Goal: Task Accomplishment & Management: Manage account settings

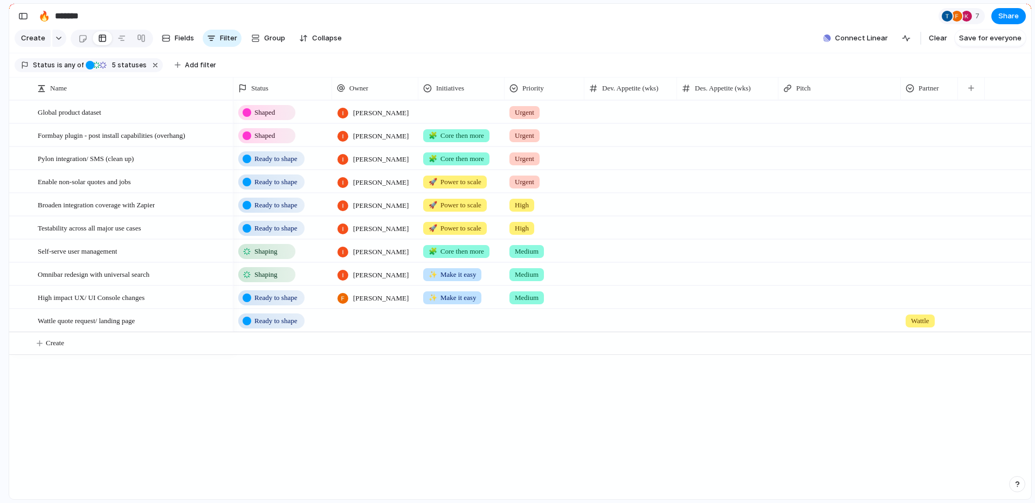
click at [260, 321] on div "Ready to shape" at bounding box center [271, 321] width 66 height 15
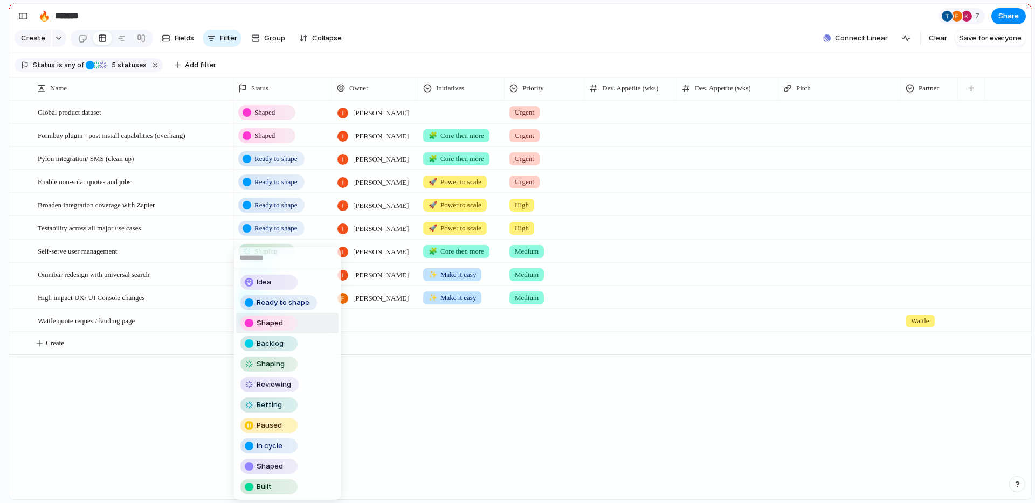
click at [176, 324] on div "Idea Ready to shape Shaped Backlog Shaping Reviewing Betting Paused In cycle Sh…" at bounding box center [517, 251] width 1035 height 503
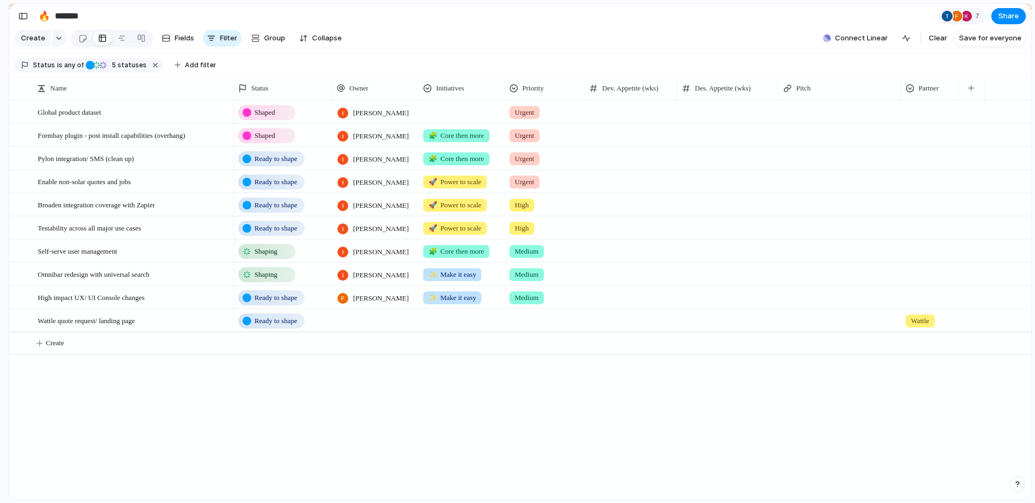
click at [270, 326] on span "Ready to shape" at bounding box center [275, 321] width 43 height 11
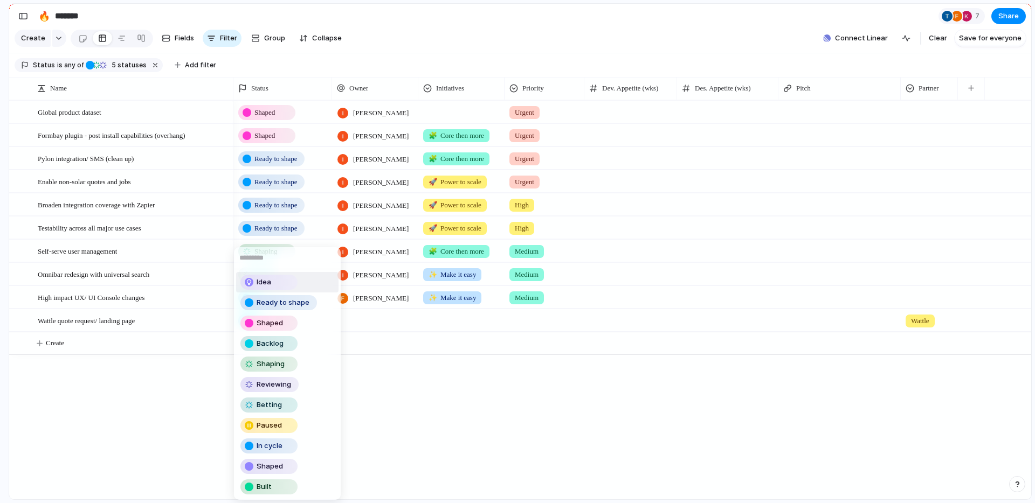
click at [290, 279] on div "Idea" at bounding box center [268, 282] width 55 height 13
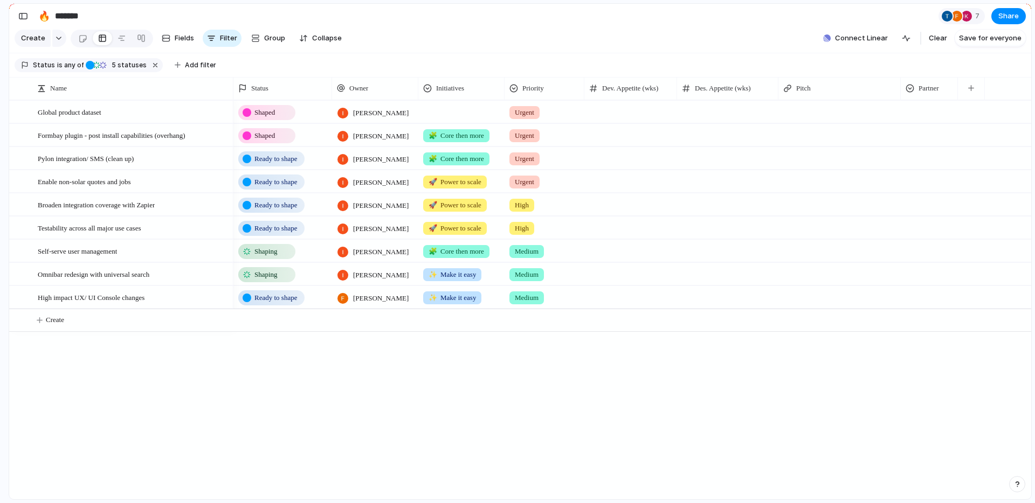
click at [451, 389] on div "Shaped [PERSON_NAME] Urgent Shaped [PERSON_NAME] 🧩 Core then more Urgent Ready …" at bounding box center [632, 299] width 798 height 399
click at [25, 21] on button "button" at bounding box center [23, 16] width 17 height 17
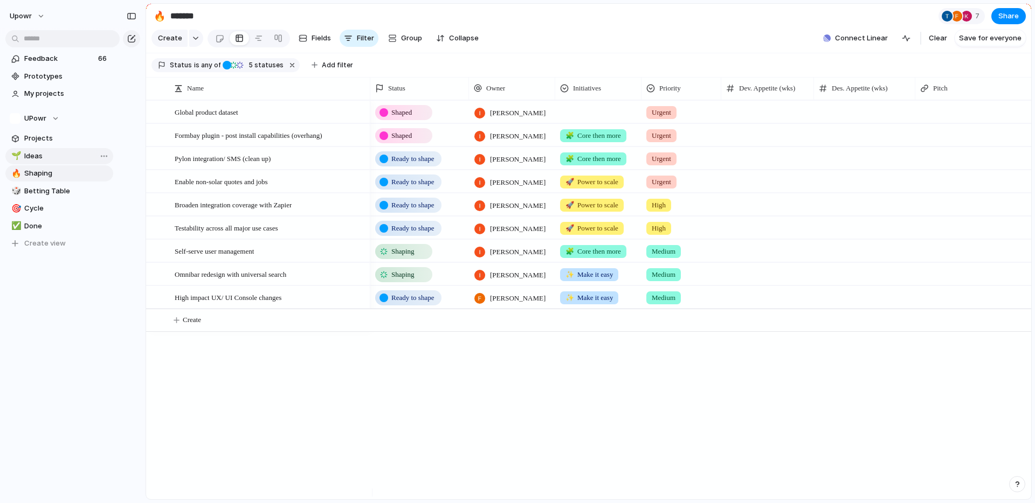
click at [64, 151] on span "Ideas" at bounding box center [66, 156] width 85 height 11
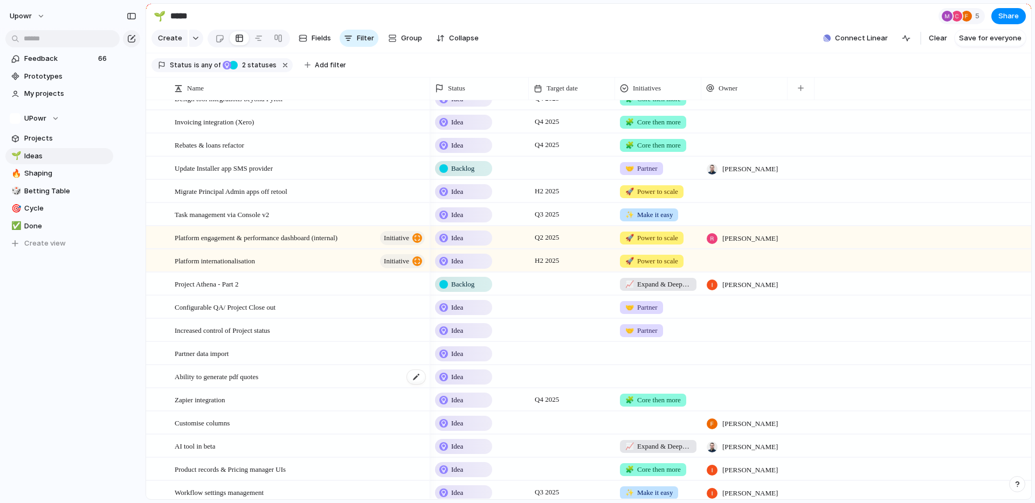
scroll to position [258, 0]
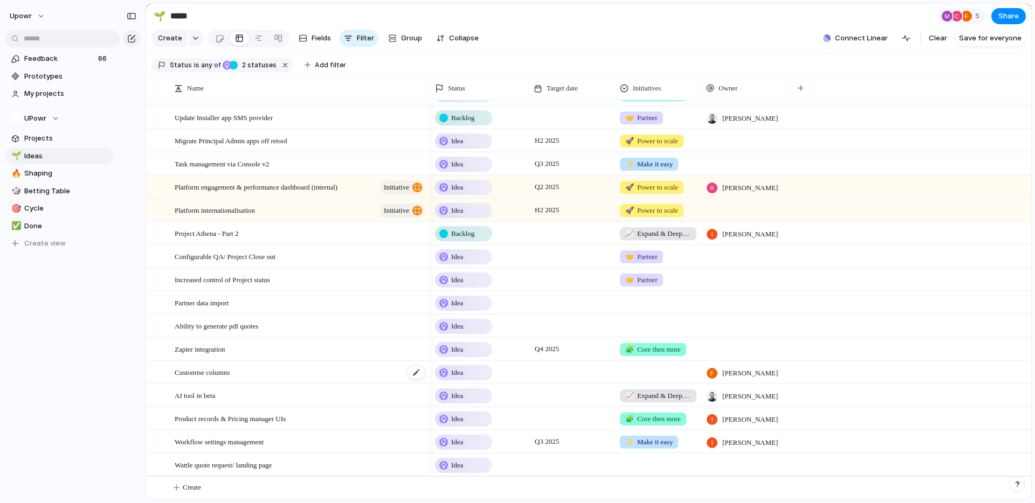
click at [255, 371] on div "Customise columns" at bounding box center [301, 373] width 252 height 22
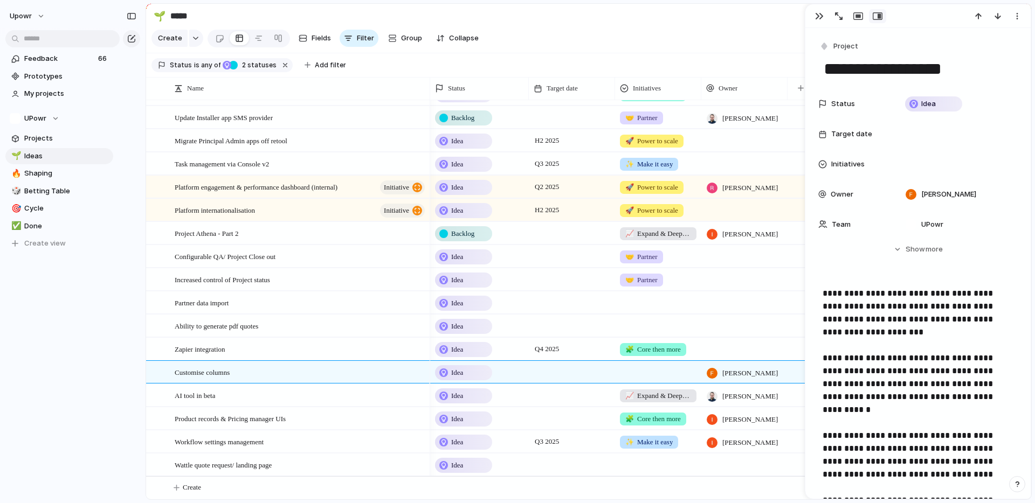
click at [463, 371] on span "Idea" at bounding box center [457, 373] width 12 height 11
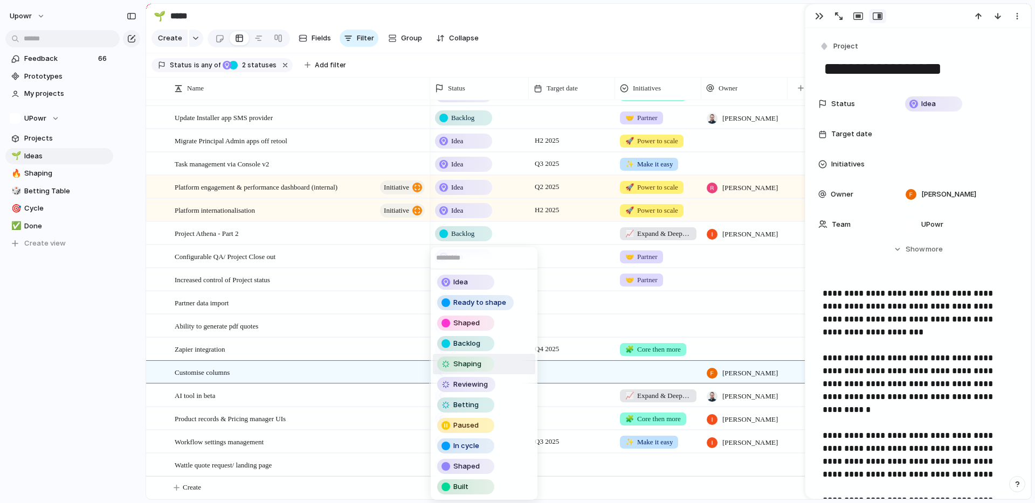
click at [498, 367] on div "Shaping" at bounding box center [467, 364] width 61 height 15
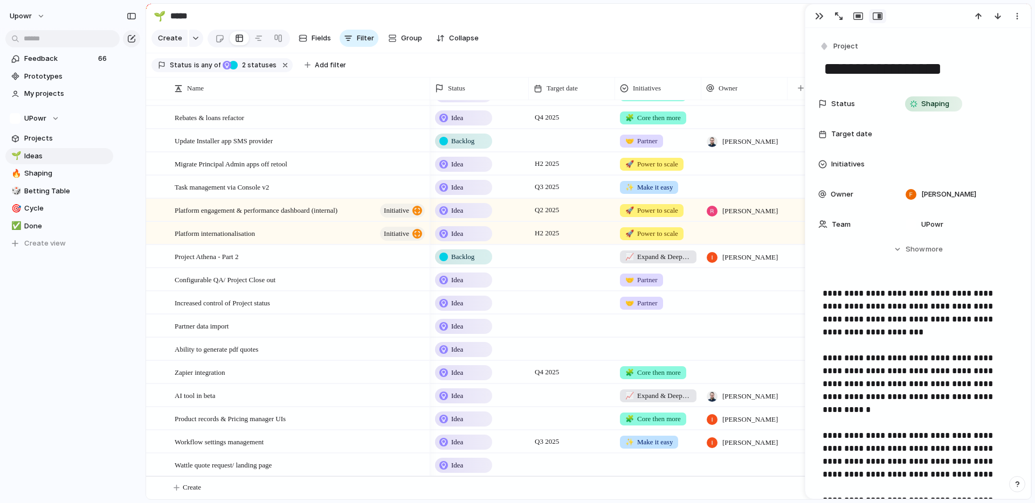
scroll to position [234, 0]
click at [56, 167] on link "🔥 Shaping" at bounding box center [59, 173] width 108 height 16
type input "*******"
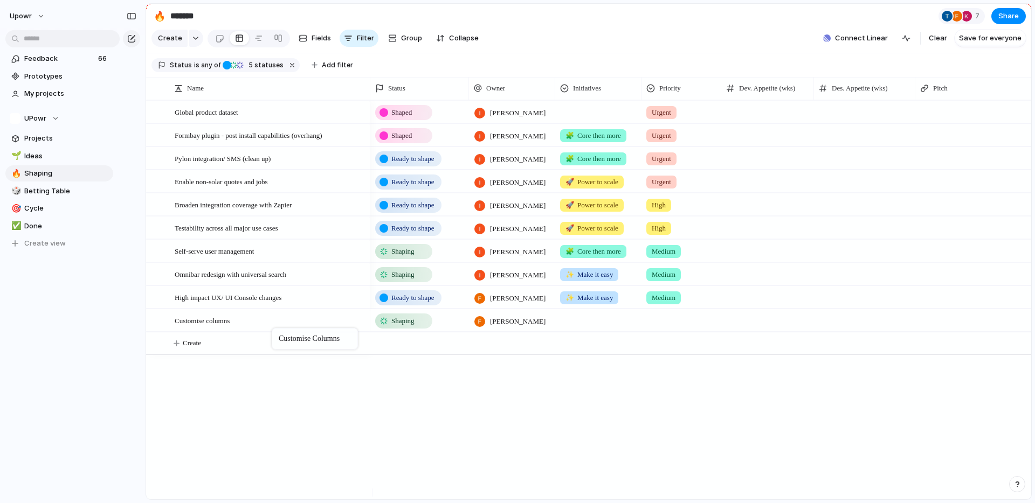
drag, startPoint x: 268, startPoint y: 209, endPoint x: 277, endPoint y: 330, distance: 121.6
